Goal: Information Seeking & Learning: Find specific fact

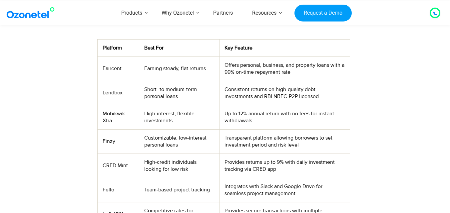
scroll to position [253, 0]
drag, startPoint x: 103, startPoint y: 93, endPoint x: 129, endPoint y: 85, distance: 27.4
click at [129, 85] on td "Lendbox" at bounding box center [118, 93] width 42 height 24
copy td "Lendbox"
drag, startPoint x: 103, startPoint y: 113, endPoint x: 113, endPoint y: 119, distance: 11.5
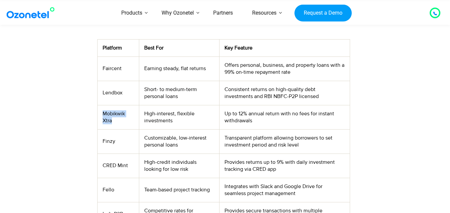
click at [113, 119] on td "Mobikwik Xtra" at bounding box center [118, 117] width 42 height 24
copy td "Mobikwik Xtra"
drag, startPoint x: 103, startPoint y: 140, endPoint x: 116, endPoint y: 141, distance: 13.4
click at [116, 141] on td "Finzy" at bounding box center [118, 142] width 42 height 24
copy td "Finzy"
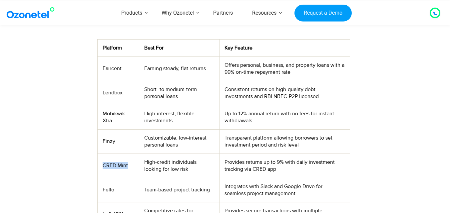
drag, startPoint x: 104, startPoint y: 165, endPoint x: 129, endPoint y: 166, distance: 24.3
click at [129, 166] on td "CRED Mint" at bounding box center [118, 166] width 42 height 24
copy td "CRED Mint"
drag, startPoint x: 104, startPoint y: 188, endPoint x: 119, endPoint y: 190, distance: 15.4
click at [119, 190] on td "Fello" at bounding box center [118, 190] width 42 height 24
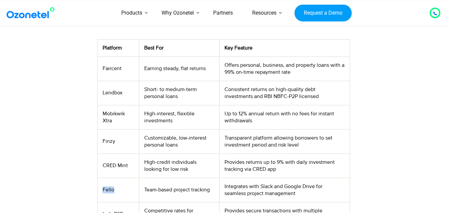
copy td "Fello"
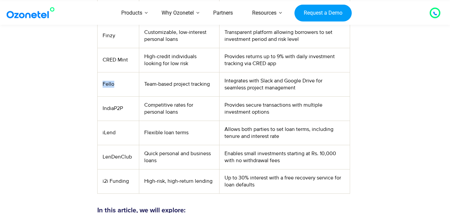
scroll to position [360, 0]
drag, startPoint x: 103, startPoint y: 108, endPoint x: 124, endPoint y: 110, distance: 20.4
click at [124, 110] on td "IndiaP2P" at bounding box center [118, 108] width 42 height 24
drag, startPoint x: 100, startPoint y: 106, endPoint x: 124, endPoint y: 110, distance: 24.6
click at [124, 110] on td "IndiaP2P" at bounding box center [118, 108] width 42 height 24
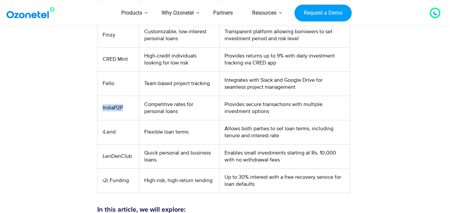
copy td "IndiaP2P"
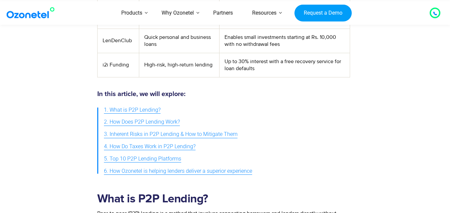
scroll to position [479, 0]
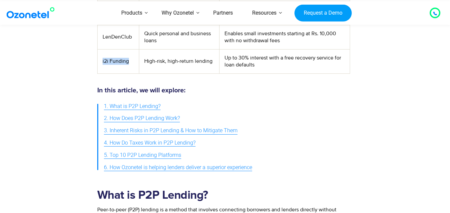
drag, startPoint x: 103, startPoint y: 59, endPoint x: 131, endPoint y: 60, distance: 28.3
click at [131, 60] on td "i2i Funding" at bounding box center [118, 61] width 42 height 24
copy td "i2i Funding"
